Goal: Download file/media

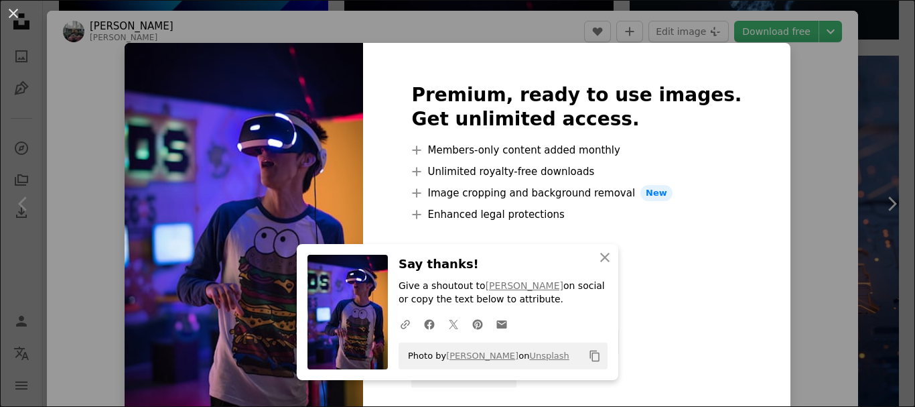
scroll to position [3550, 0]
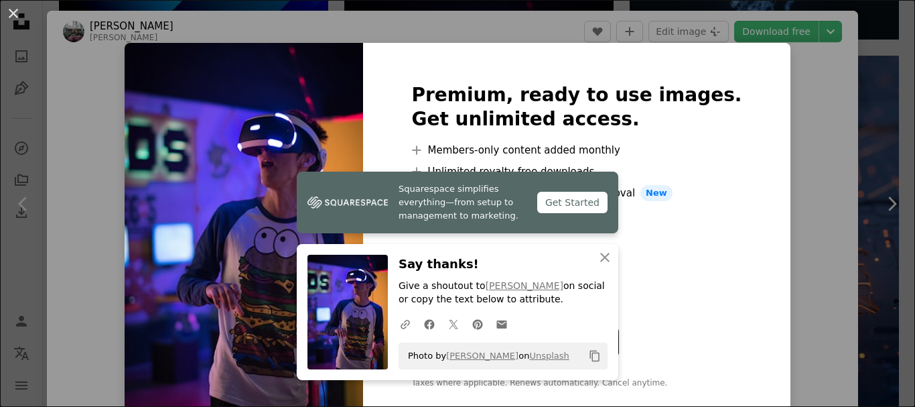
click at [691, 37] on div "An X shape Squarespace simplifies everything—from setup to management to market…" at bounding box center [457, 203] width 915 height 407
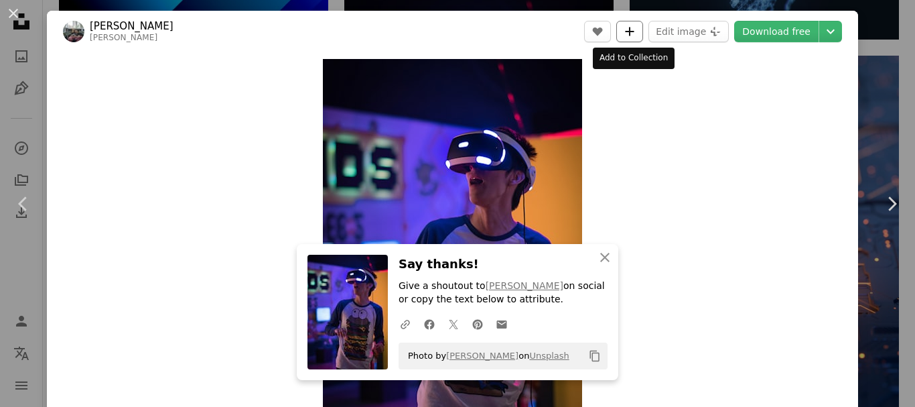
click at [641, 31] on button "A plus sign" at bounding box center [629, 31] width 27 height 21
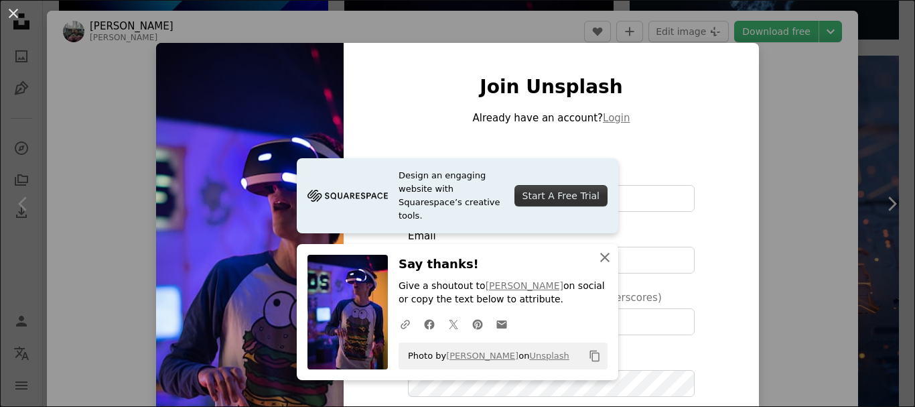
click at [599, 253] on icon "An X shape" at bounding box center [605, 257] width 16 height 16
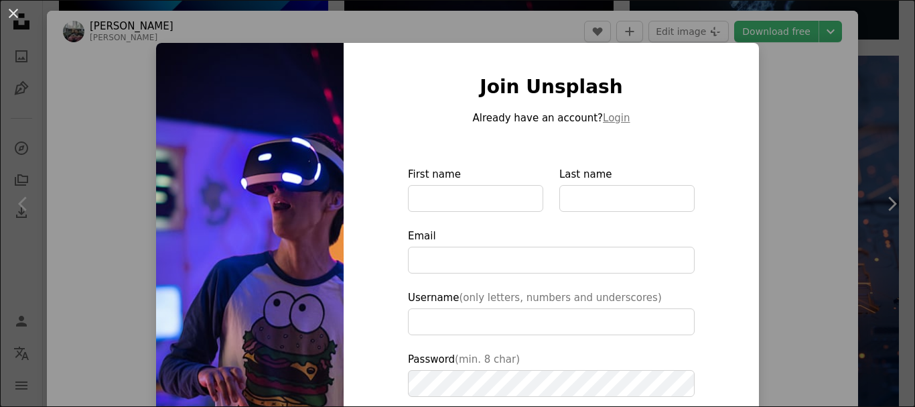
click at [796, 92] on div "An X shape Join Unsplash Already have an account? Login First name Last name Em…" at bounding box center [457, 203] width 915 height 407
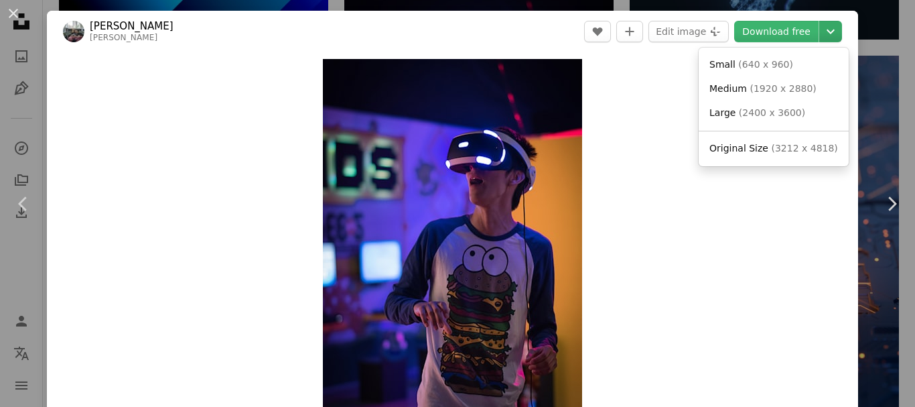
click at [822, 27] on icon "Chevron down" at bounding box center [830, 31] width 21 height 16
click at [870, 129] on dialog "An X shape Chevron left Chevron right [PERSON_NAME] A heart A plus sign Edit im…" at bounding box center [457, 203] width 915 height 407
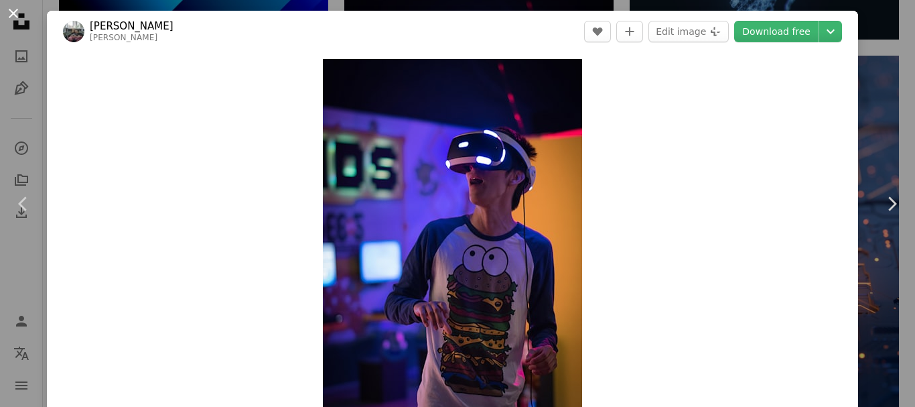
click at [15, 18] on button "An X shape" at bounding box center [13, 13] width 16 height 16
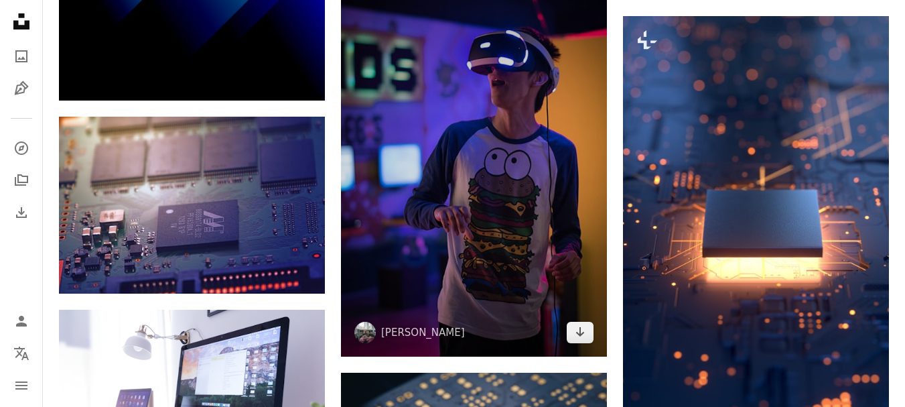
click at [484, 151] on img at bounding box center [474, 157] width 266 height 399
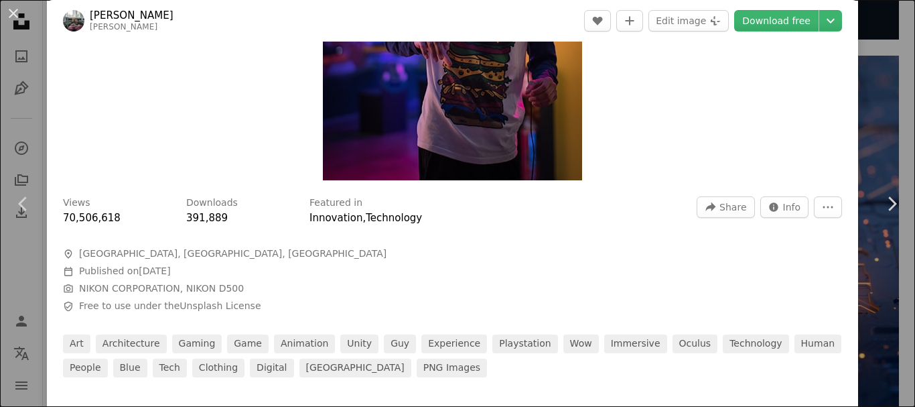
scroll to position [201, 0]
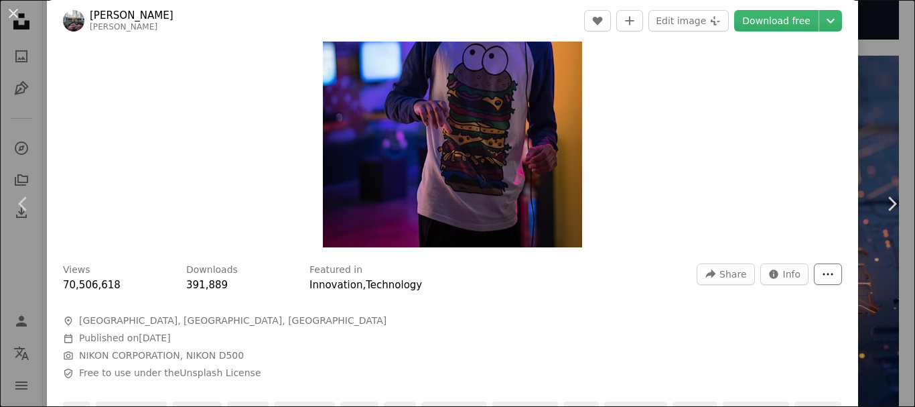
click at [822, 274] on icon "More Actions" at bounding box center [828, 274] width 12 height 12
drag, startPoint x: 818, startPoint y: 273, endPoint x: 754, endPoint y: 274, distance: 65.0
click at [823, 273] on icon "More Actions" at bounding box center [828, 274] width 10 height 2
click at [732, 274] on span "Share" at bounding box center [732, 274] width 27 height 20
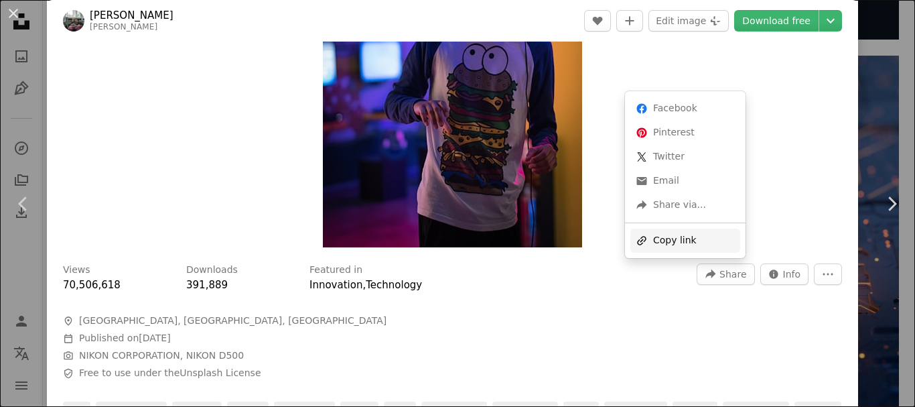
click at [684, 240] on div "A URL sharing icon (chains) Copy link" at bounding box center [685, 240] width 110 height 24
